Goal: Task Accomplishment & Management: Manage account settings

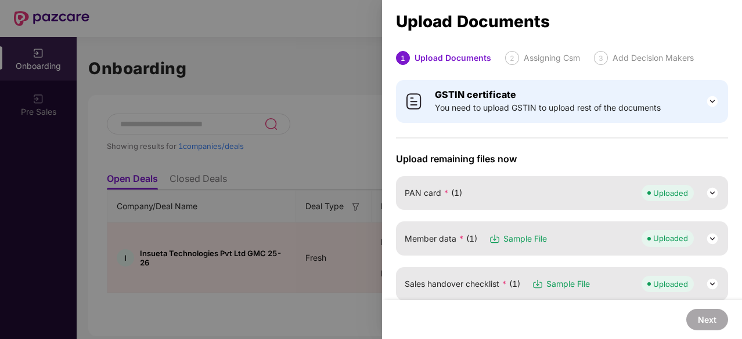
click at [232, 144] on div at bounding box center [371, 169] width 742 height 339
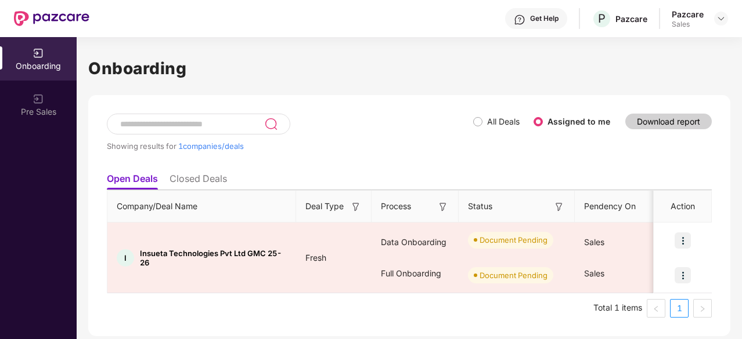
click at [699, 18] on div "Pazcare" at bounding box center [687, 14] width 32 height 11
click at [724, 15] on img at bounding box center [720, 18] width 9 height 9
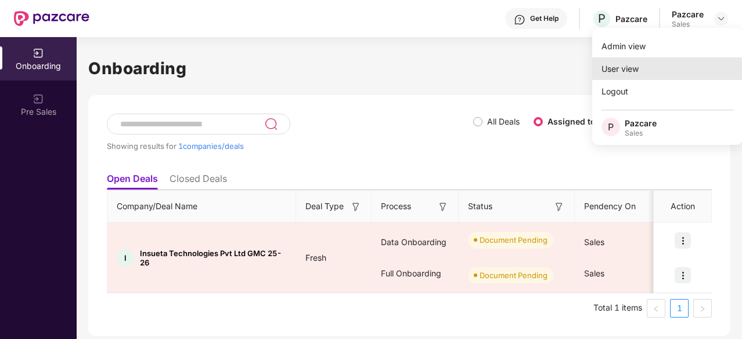
click at [643, 64] on div "User view" at bounding box center [667, 68] width 151 height 23
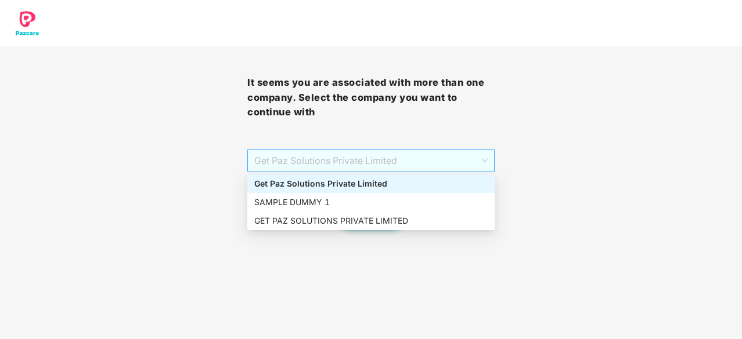
click at [433, 154] on span "Get Paz Solutions Private Limited" at bounding box center [370, 161] width 233 height 22
click at [358, 201] on div "SAMPLE DUMMY 1" at bounding box center [370, 202] width 233 height 13
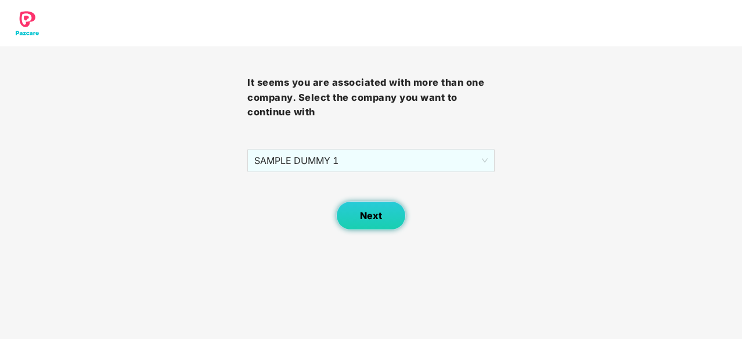
click at [370, 222] on button "Next" at bounding box center [371, 215] width 70 height 29
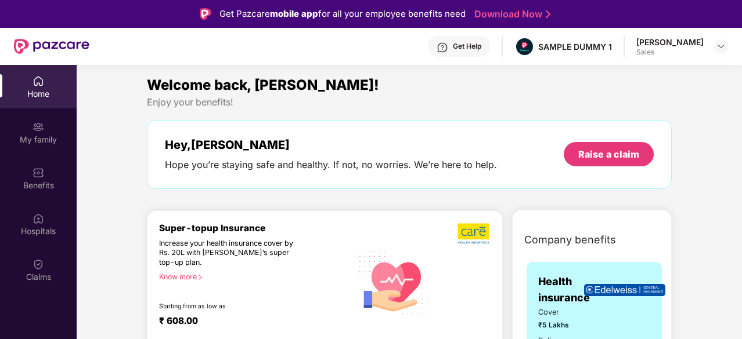
click at [708, 45] on div "[PERSON_NAME] Sales" at bounding box center [682, 47] width 92 height 20
click at [725, 46] on div at bounding box center [721, 46] width 14 height 14
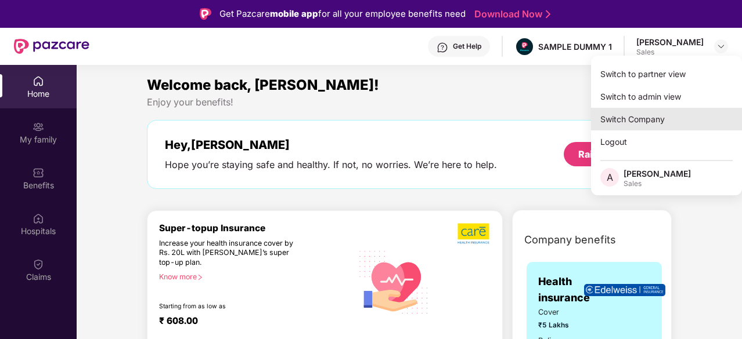
click at [606, 122] on div "Switch Company" at bounding box center [666, 119] width 151 height 23
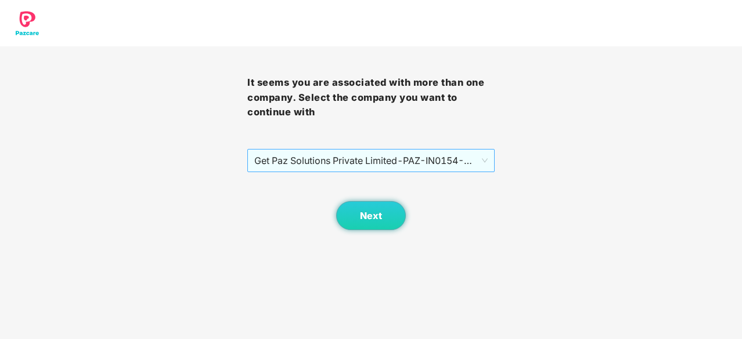
click at [425, 165] on span "Get Paz Solutions Private Limited - PAZ-IN0154 - EMPLOYEE" at bounding box center [370, 161] width 233 height 22
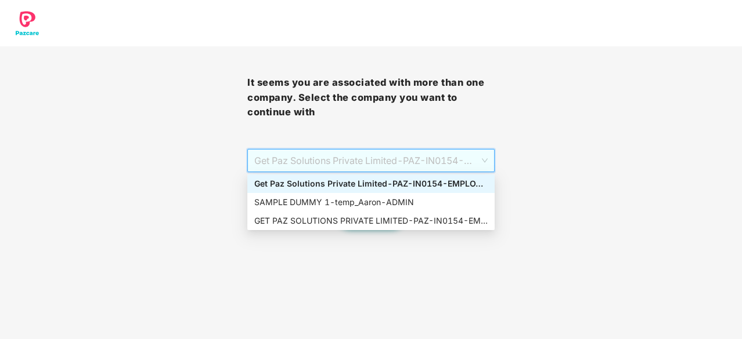
click at [379, 198] on div "SAMPLE DUMMY 1 - [PERSON_NAME]" at bounding box center [370, 202] width 233 height 13
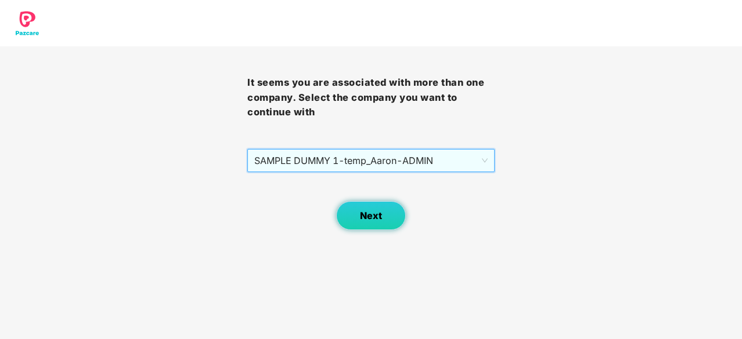
click at [383, 212] on button "Next" at bounding box center [371, 215] width 70 height 29
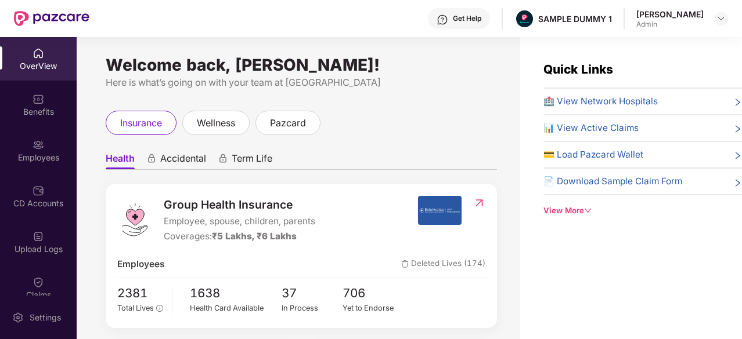
click at [42, 61] on div "OverView" at bounding box center [38, 66] width 77 height 12
